Goal: Find specific page/section: Find specific page/section

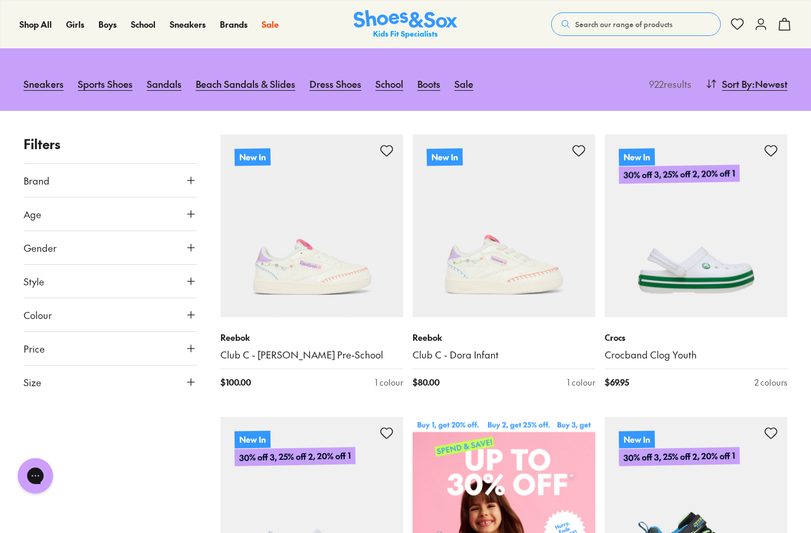
scroll to position [126, 0]
click at [191, 384] on icon at bounding box center [191, 383] width 12 height 12
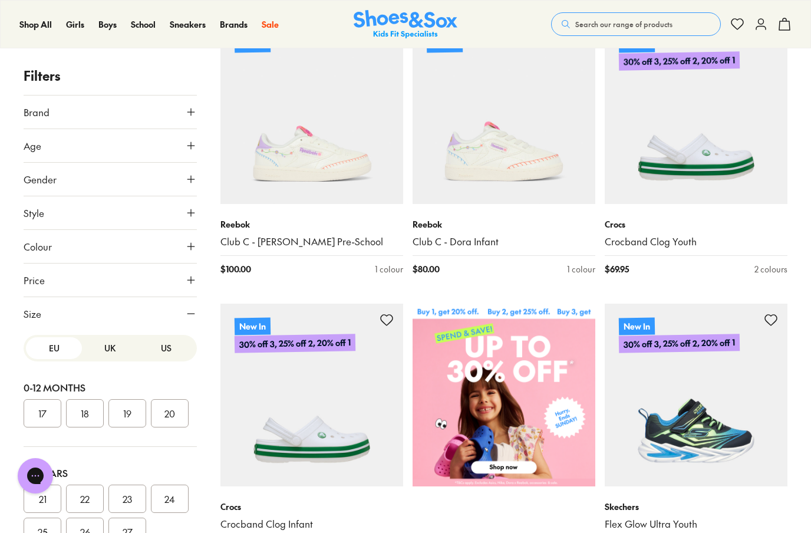
scroll to position [257, 0]
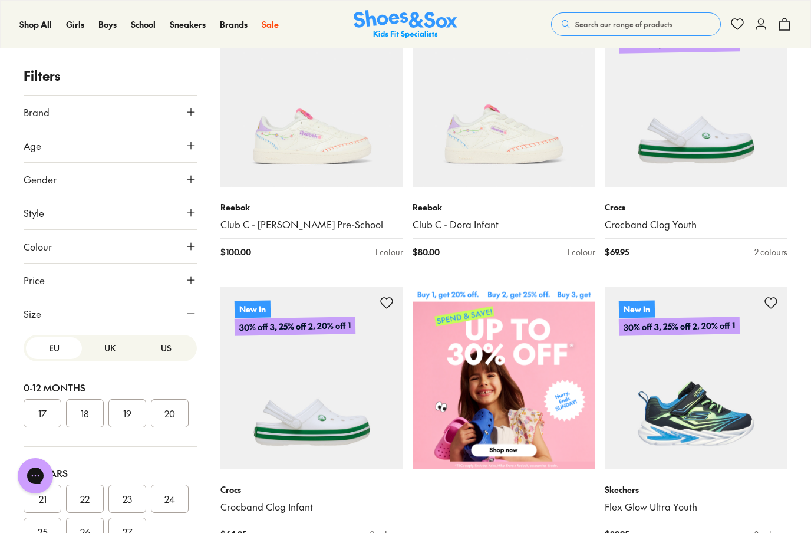
click at [170, 350] on button "US" at bounding box center [166, 348] width 56 height 22
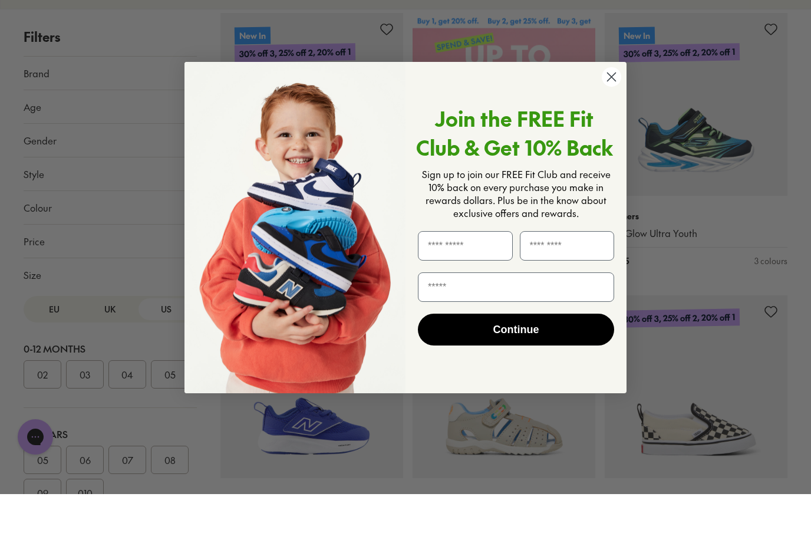
scroll to position [491, 0]
click at [612, 106] on circle "Close dialog" at bounding box center [611, 115] width 19 height 19
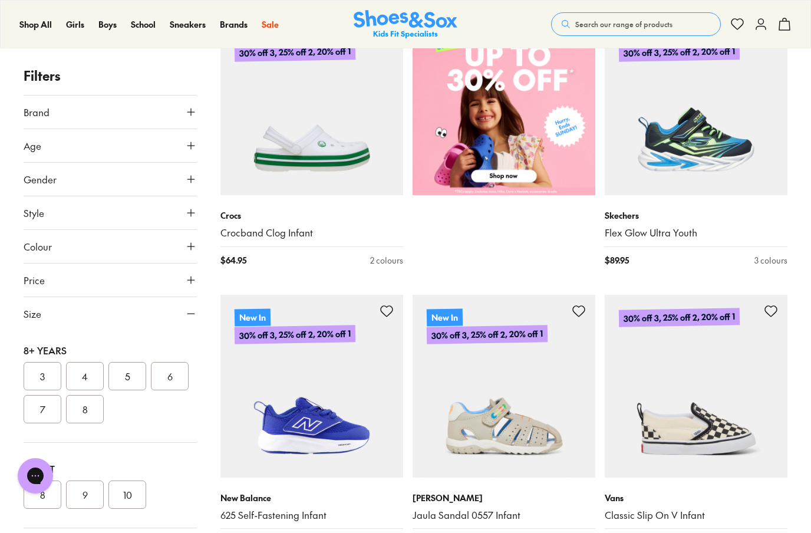
scroll to position [359, 0]
click at [39, 482] on button "8" at bounding box center [43, 494] width 38 height 28
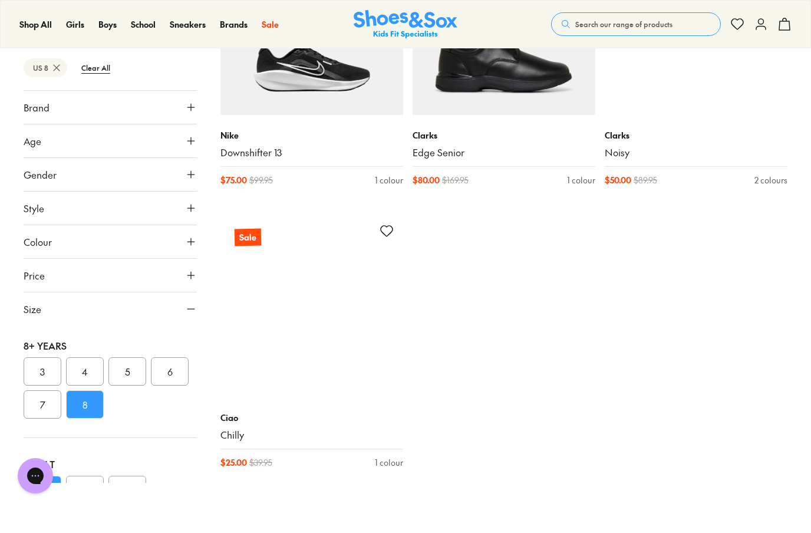
scroll to position [2033, 0]
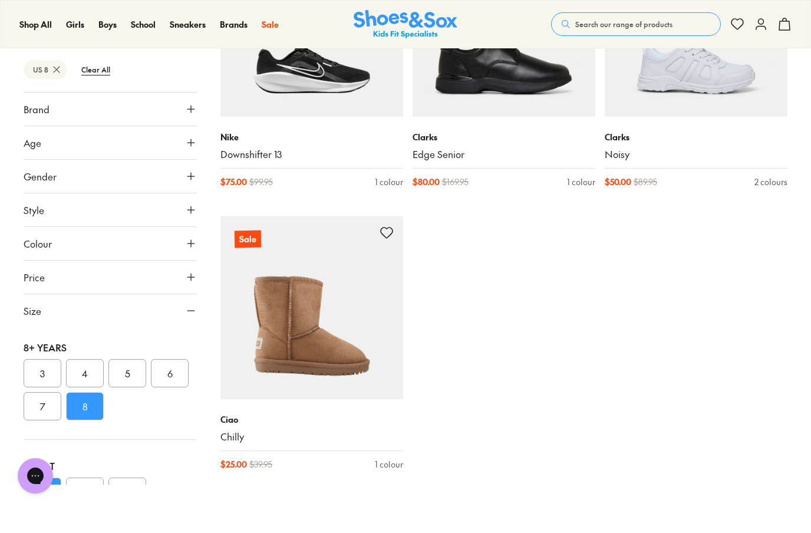
click at [38, 392] on button "7" at bounding box center [43, 406] width 38 height 28
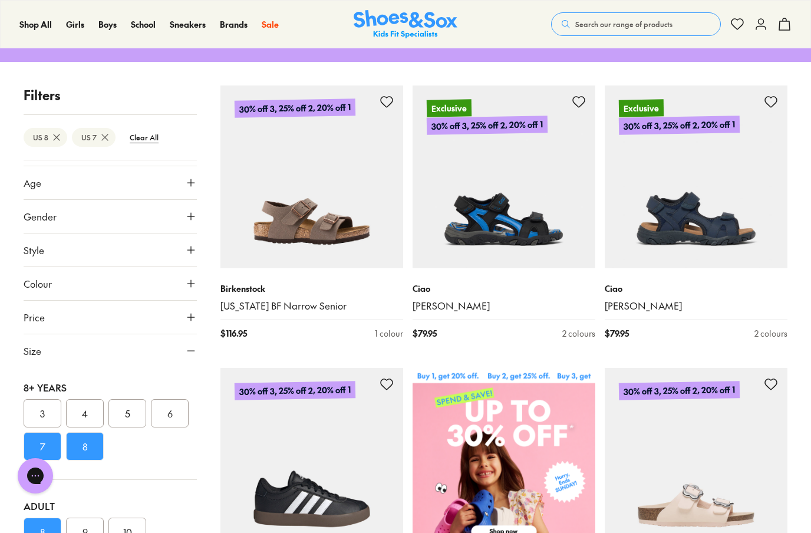
scroll to position [27, 0]
click at [45, 532] on button "8" at bounding box center [43, 532] width 38 height 28
click at [34, 250] on span "Style" at bounding box center [34, 250] width 21 height 14
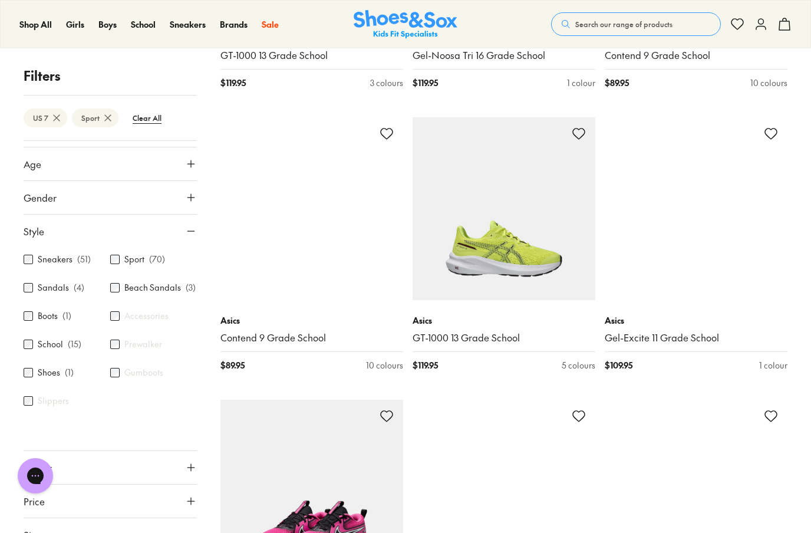
scroll to position [1836, 0]
